Goal: Task Accomplishment & Management: Complete application form

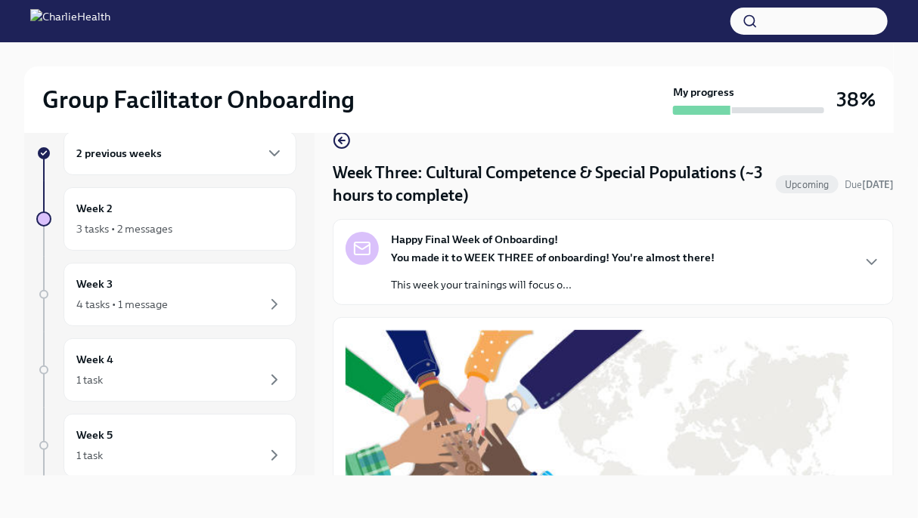
scroll to position [1046, 0]
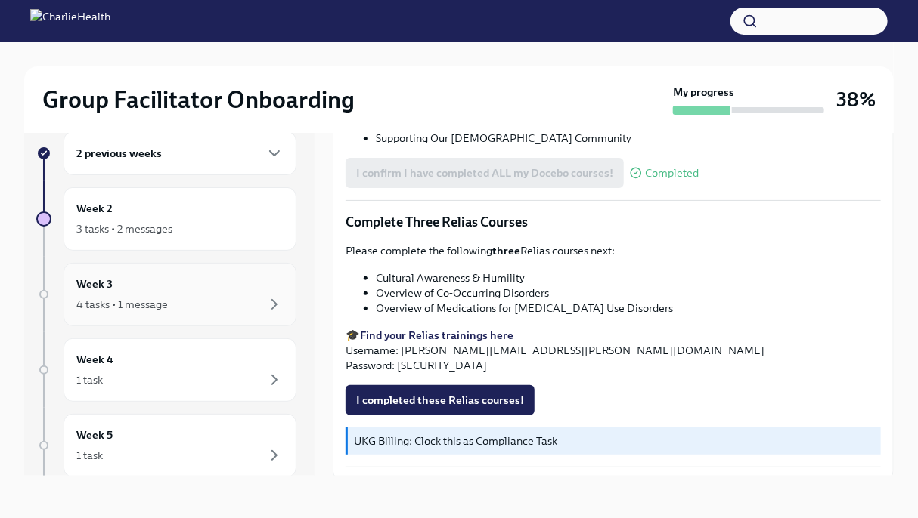
click at [208, 293] on div "Week 3 4 tasks • 1 message" at bounding box center [179, 295] width 207 height 38
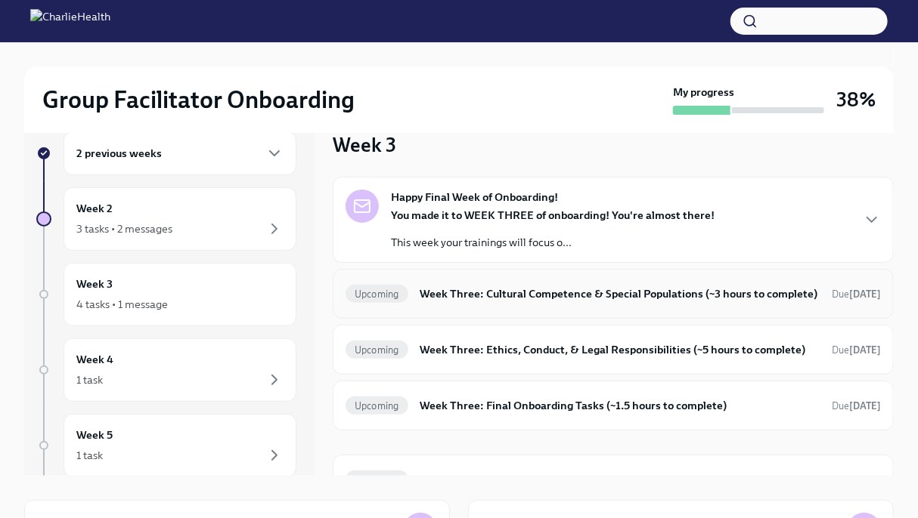
click at [550, 302] on h6 "Week Three: Cultural Competence & Special Populations (~3 hours to complete)" at bounding box center [619, 294] width 399 height 17
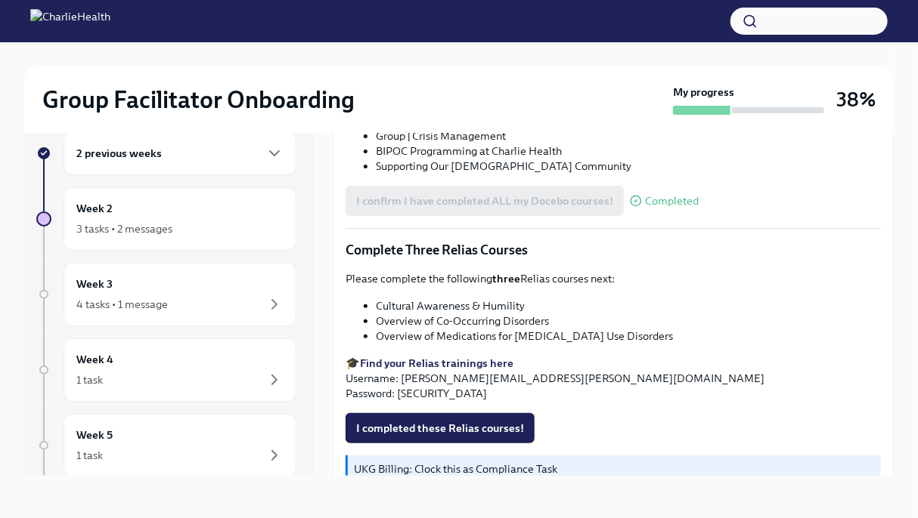
scroll to position [1046, 0]
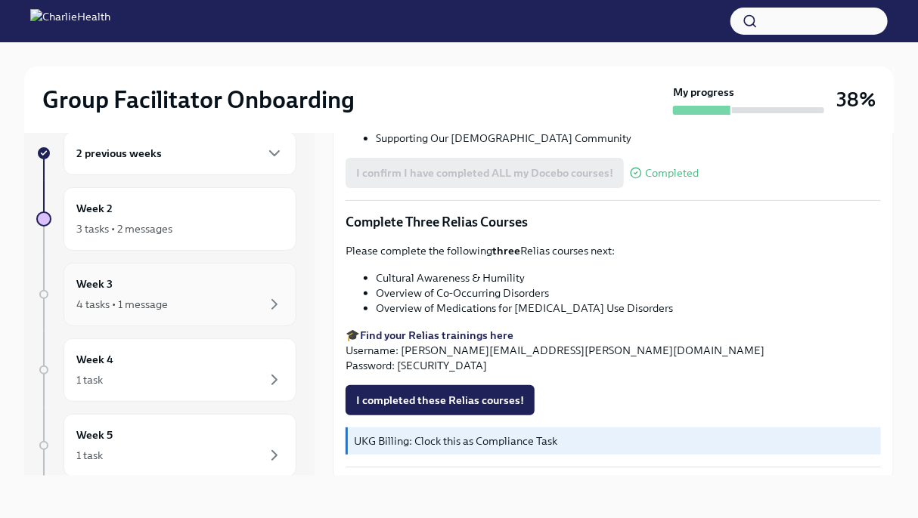
click at [212, 314] on div "Week 3 4 tasks • 1 message" at bounding box center [179, 294] width 233 height 63
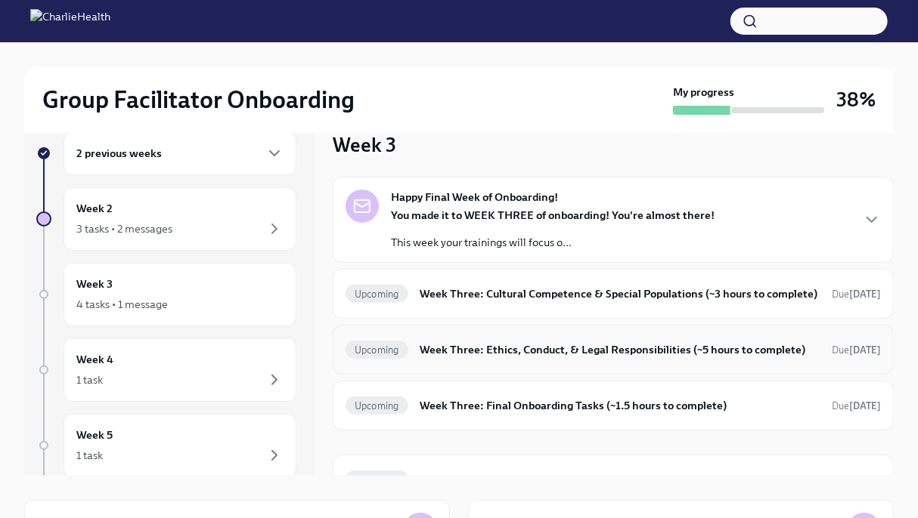
click at [535, 358] on h6 "Week Three: Ethics, Conduct, & Legal Responsibilities (~5 hours to complete)" at bounding box center [619, 350] width 399 height 17
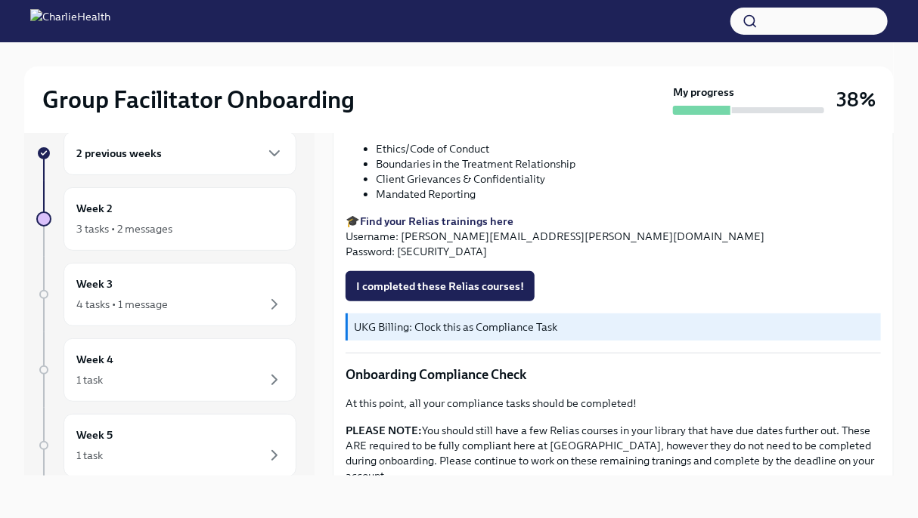
scroll to position [801, 0]
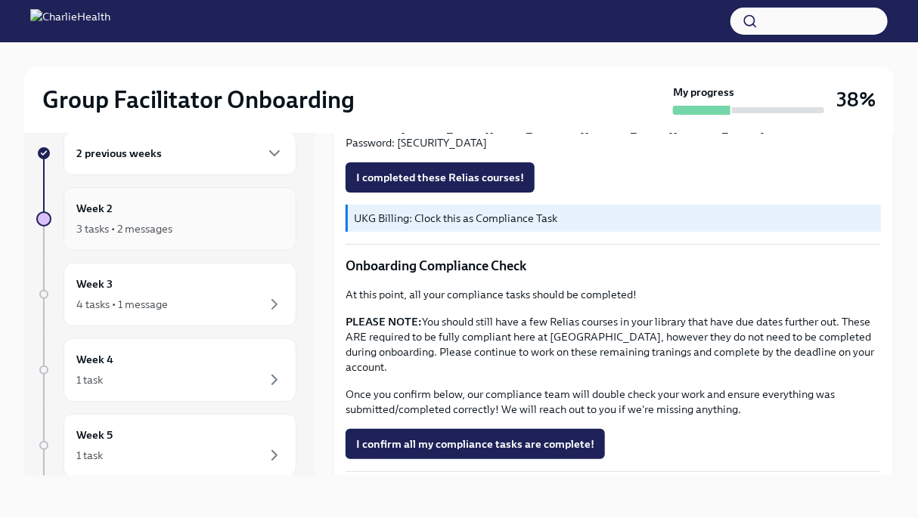
click at [116, 223] on div "3 tasks • 2 messages" at bounding box center [124, 228] width 96 height 15
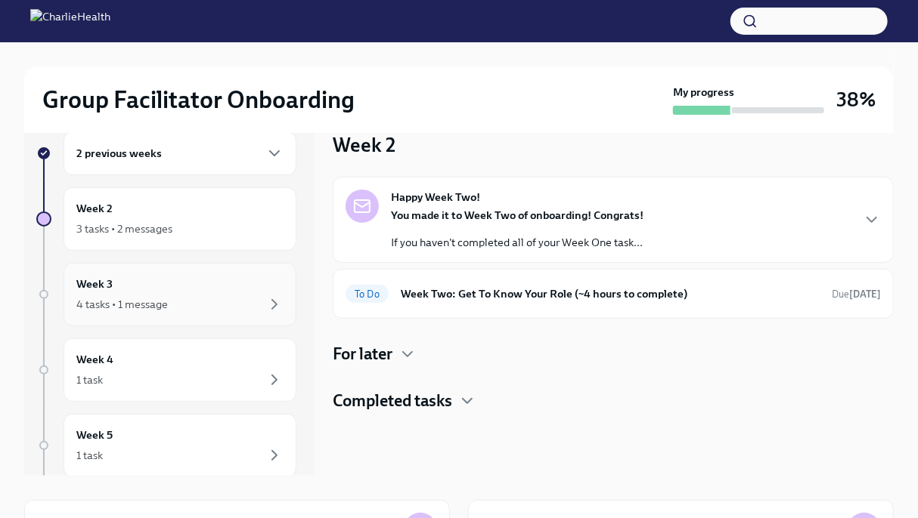
click at [119, 283] on div "Week 3 4 tasks • 1 message" at bounding box center [179, 295] width 207 height 38
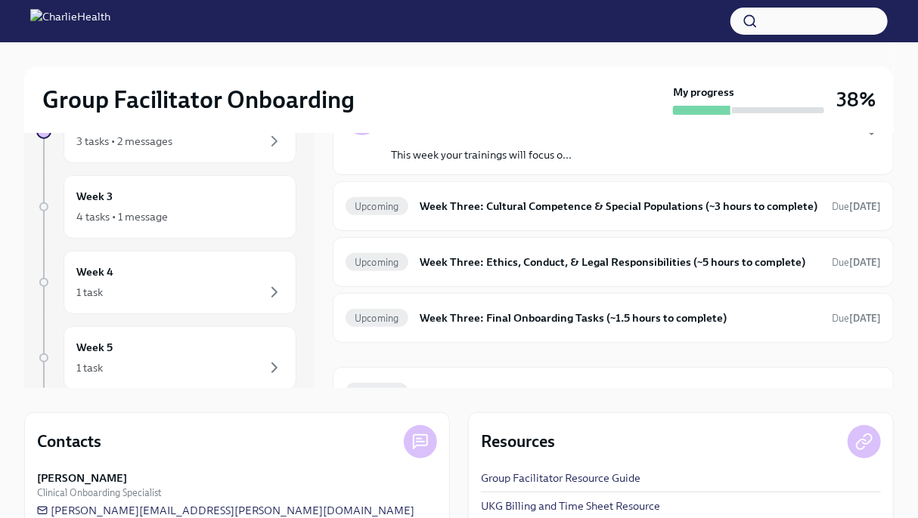
scroll to position [61, 0]
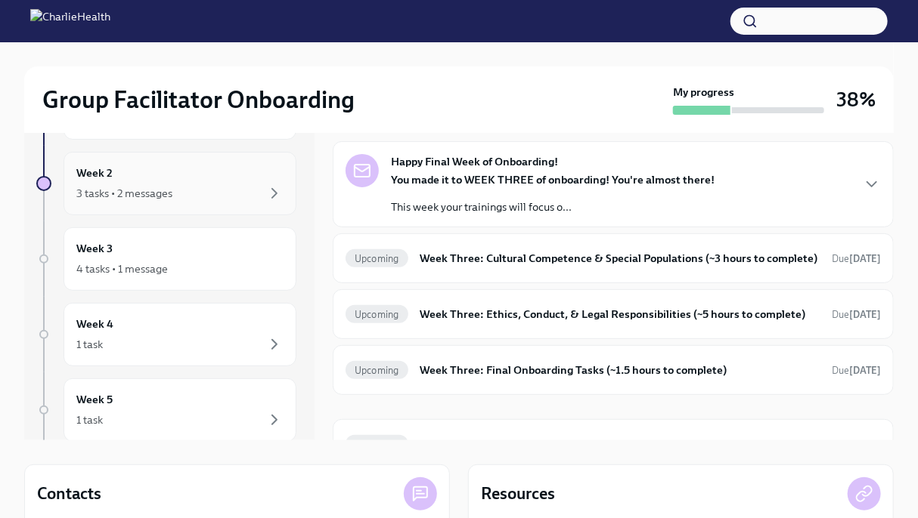
click at [178, 187] on div "3 tasks • 2 messages" at bounding box center [179, 193] width 207 height 18
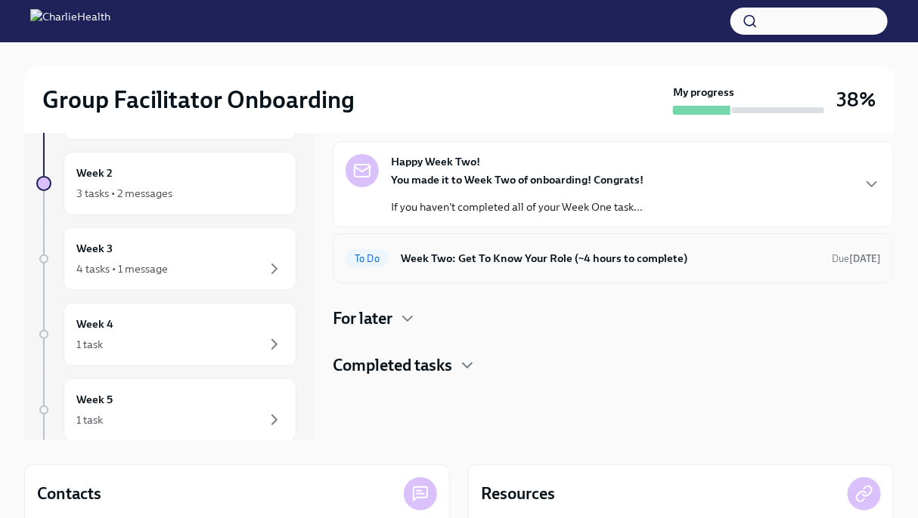
click at [469, 276] on div "To Do Week Two: Get To Know Your Role (~4 hours to complete) Due [DATE]" at bounding box center [613, 259] width 561 height 50
click at [367, 259] on span "To Do" at bounding box center [366, 258] width 43 height 11
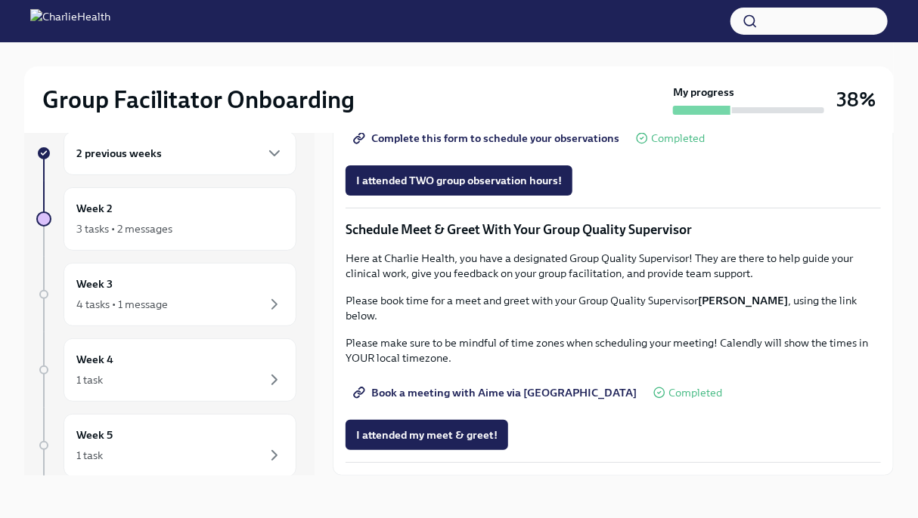
scroll to position [1187, 0]
click at [494, 188] on span "I attended TWO group observation hours!" at bounding box center [459, 180] width 206 height 15
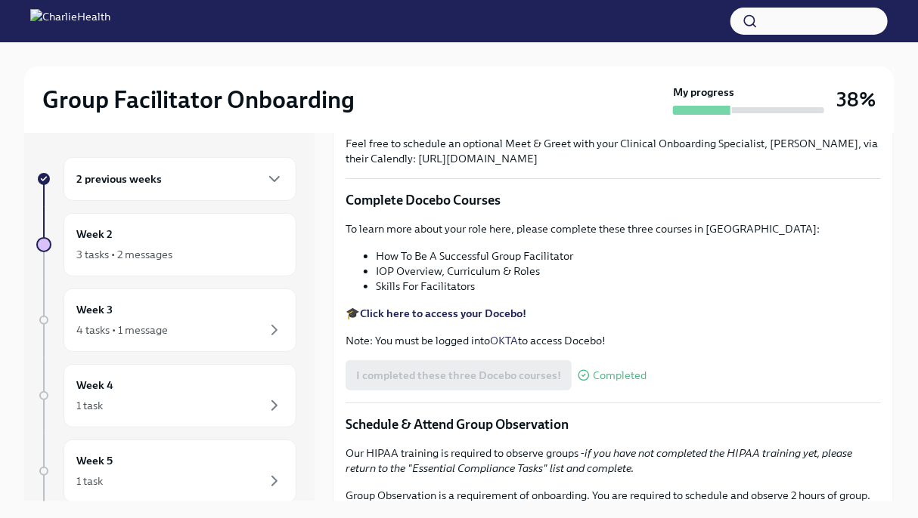
scroll to position [0, 0]
